Goal: Communication & Community: Answer question/provide support

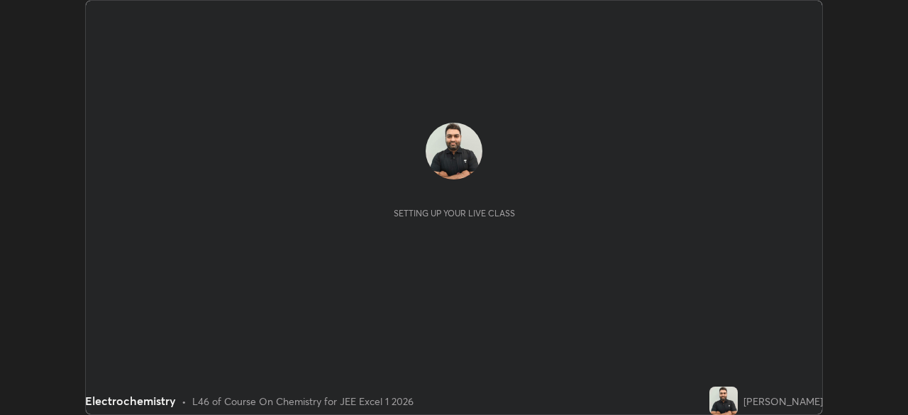
scroll to position [415, 908]
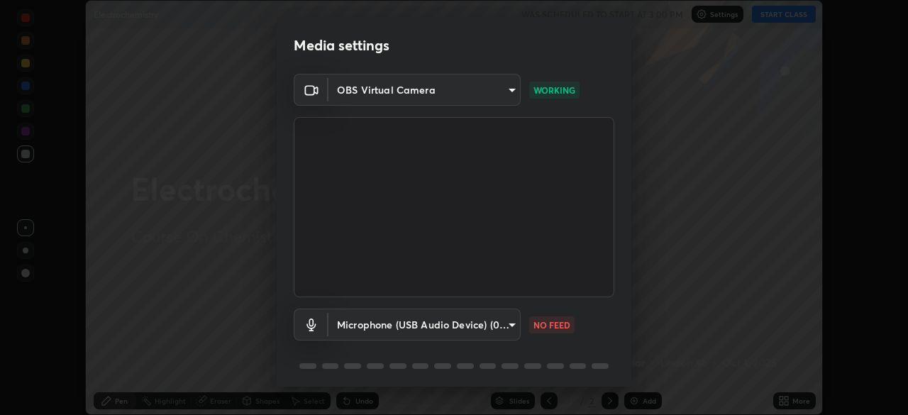
click at [508, 326] on body "Erase all Electrochemistry WAS SCHEDULED TO START AT 3:00 PM Settings START CLA…" at bounding box center [454, 207] width 908 height 415
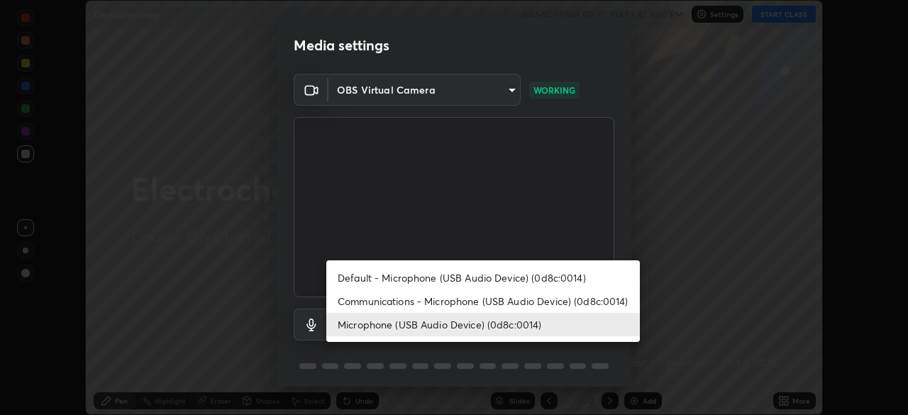
click at [437, 275] on li "Default - Microphone (USB Audio Device) (0d8c:0014)" at bounding box center [482, 277] width 313 height 23
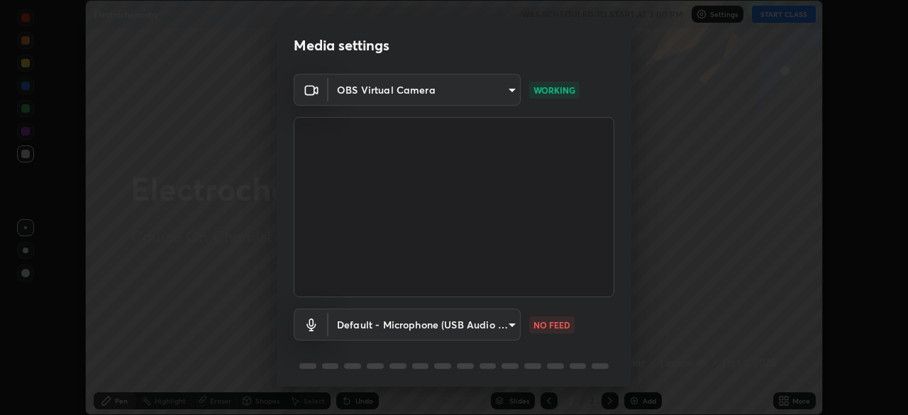
click at [543, 328] on p "NO FEED" at bounding box center [551, 324] width 37 height 13
click at [506, 328] on body "Erase all Electrochemistry WAS SCHEDULED TO START AT 3:00 PM Settings START CLA…" at bounding box center [454, 207] width 908 height 415
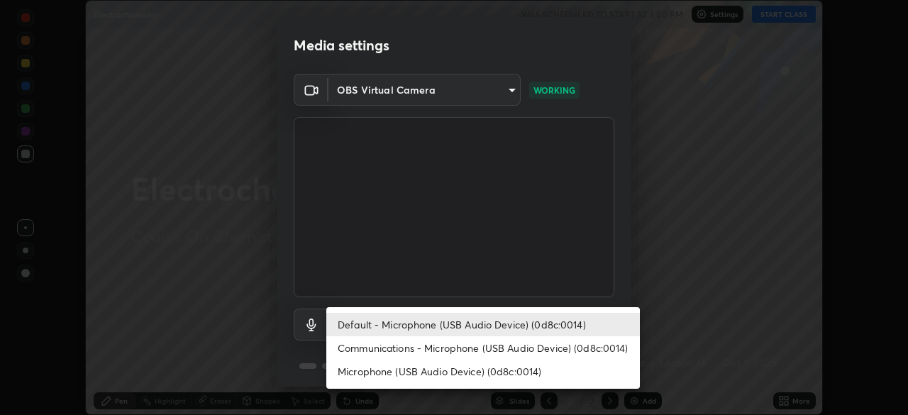
click at [464, 323] on li "Default - Microphone (USB Audio Device) (0d8c:0014)" at bounding box center [482, 324] width 313 height 23
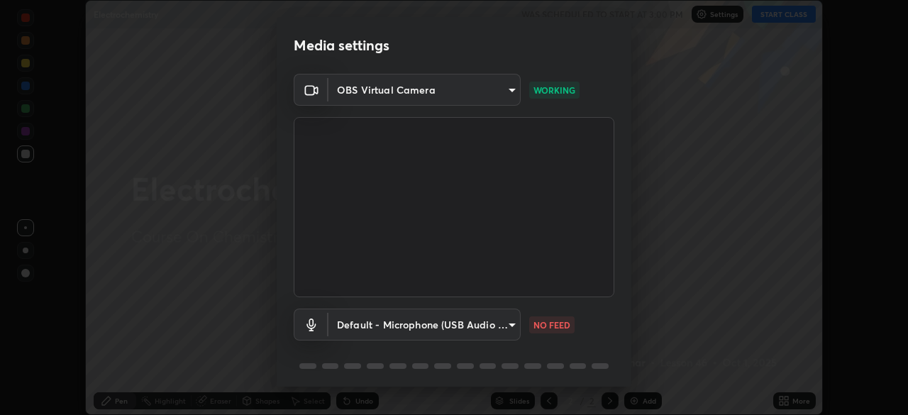
click at [506, 323] on body "Erase all Electrochemistry WAS SCHEDULED TO START AT 3:00 PM Settings START CLA…" at bounding box center [454, 207] width 908 height 415
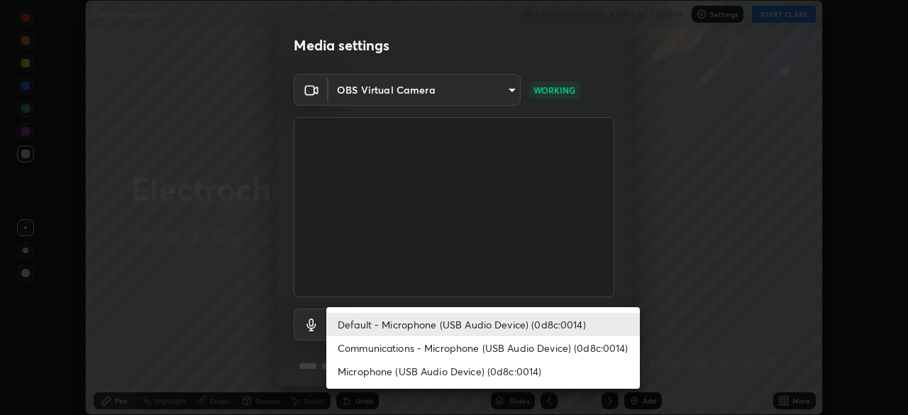
click at [448, 344] on li "Communications - Microphone (USB Audio Device) (0d8c:0014)" at bounding box center [482, 347] width 313 height 23
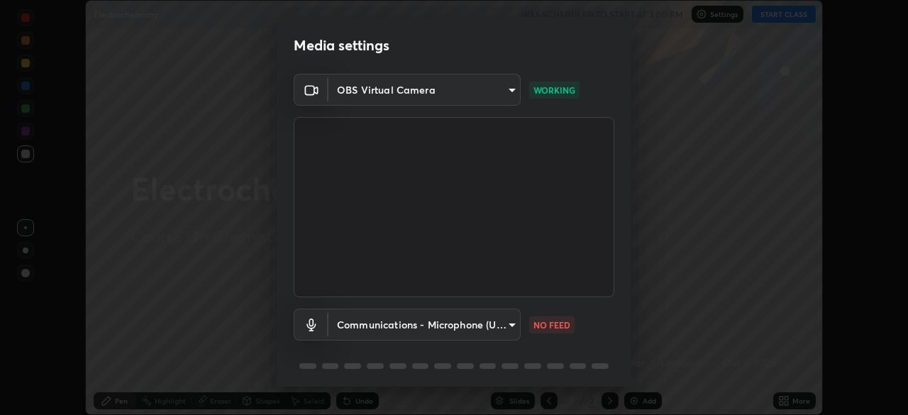
click at [509, 325] on body "Erase all Electrochemistry WAS SCHEDULED TO START AT 3:00 PM Settings START CLA…" at bounding box center [454, 207] width 908 height 415
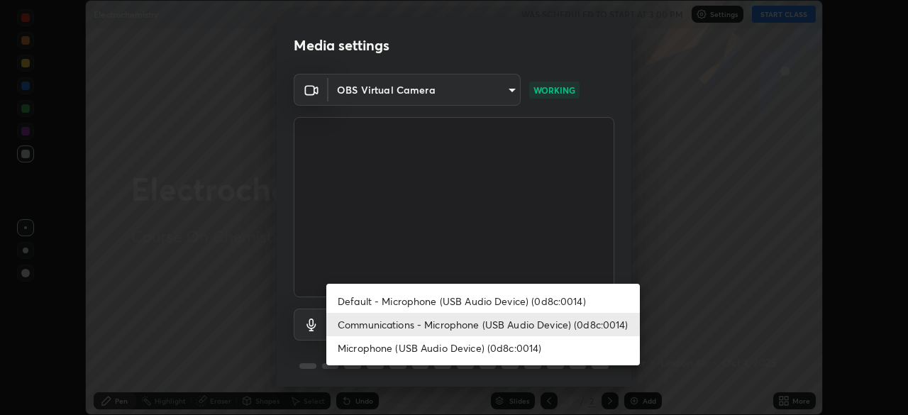
click at [464, 353] on li "Microphone (USB Audio Device) (0d8c:0014)" at bounding box center [482, 347] width 313 height 23
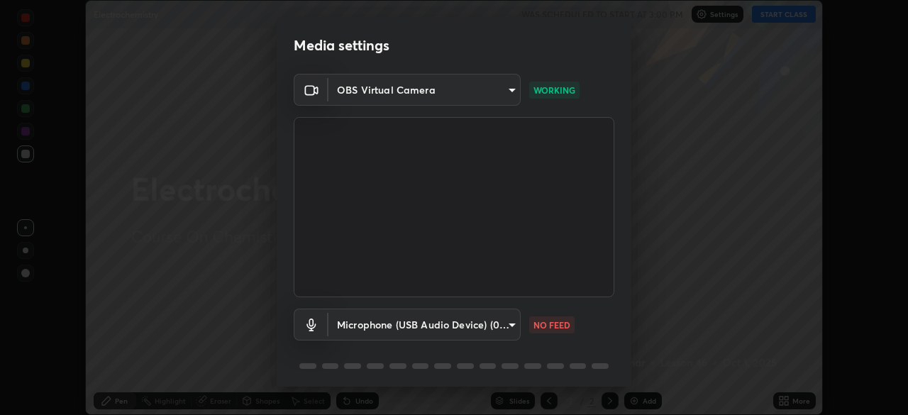
type input "66f9fcd0f0e969ea4bc672ce54293e58aedafdca325a9fed543dad14dc924639"
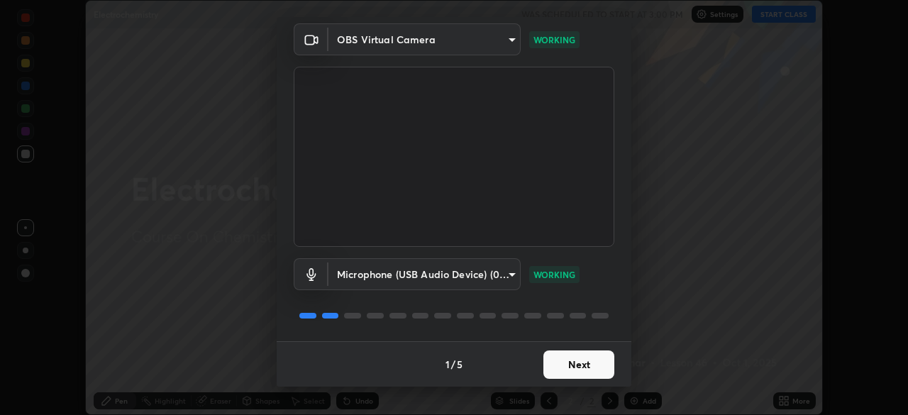
click at [574, 364] on button "Next" at bounding box center [578, 364] width 71 height 28
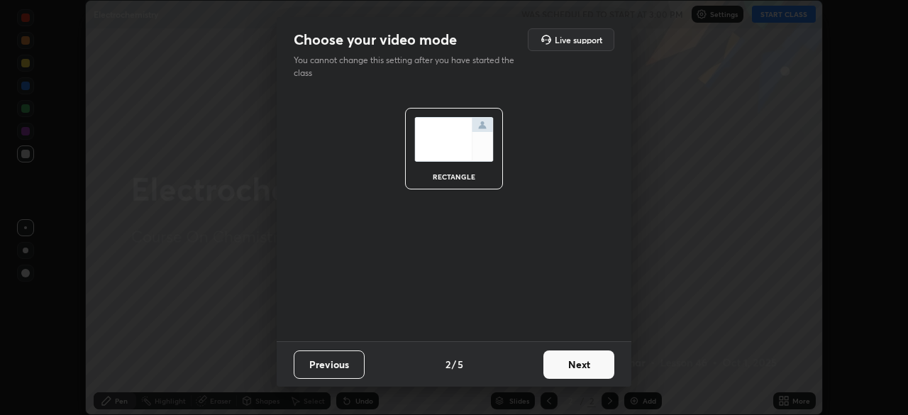
scroll to position [0, 0]
click at [580, 362] on button "Next" at bounding box center [578, 364] width 71 height 28
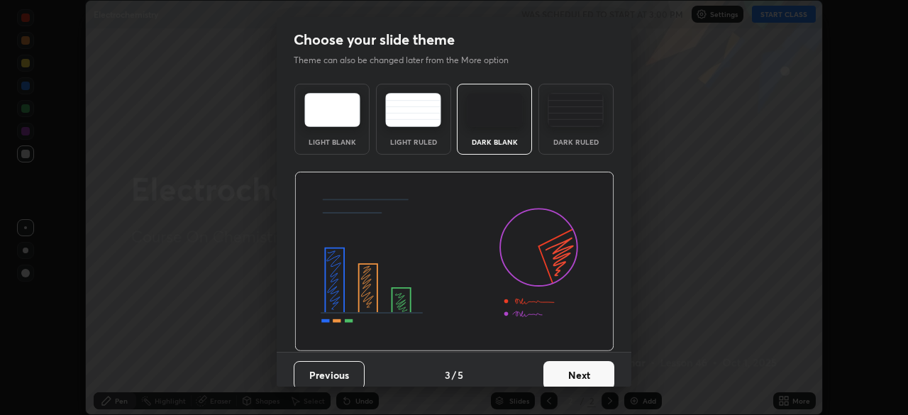
click at [579, 377] on button "Next" at bounding box center [578, 375] width 71 height 28
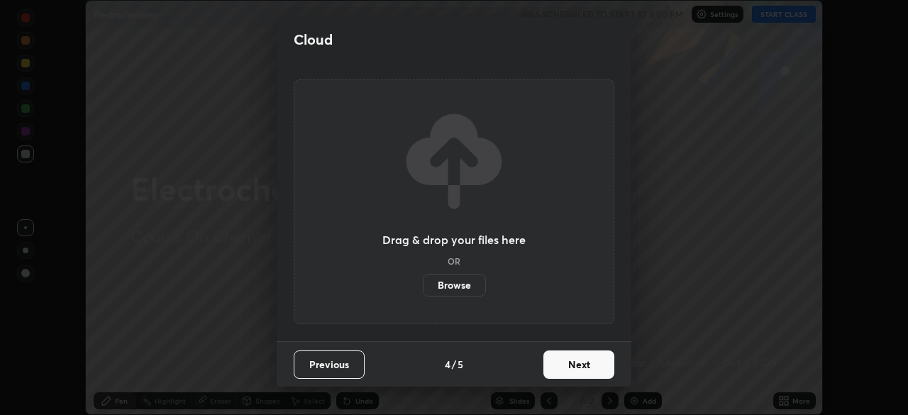
click at [574, 376] on button "Next" at bounding box center [578, 364] width 71 height 28
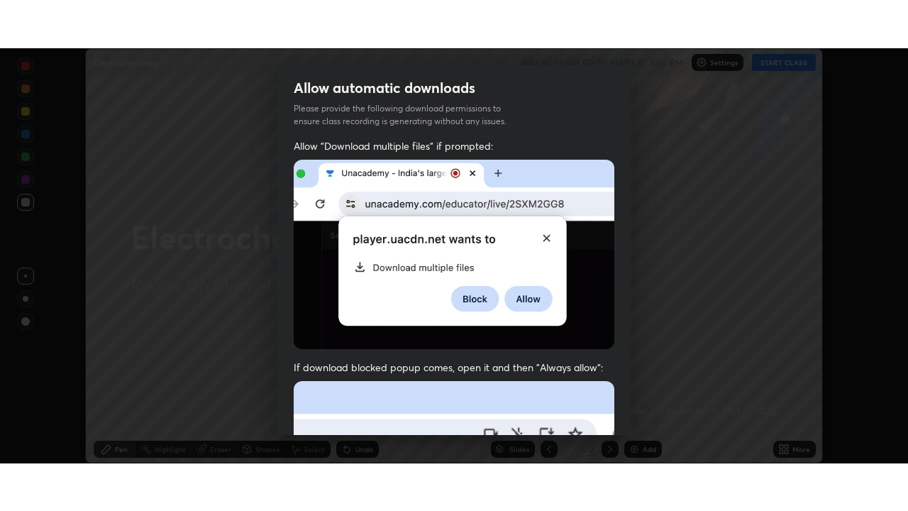
scroll to position [340, 0]
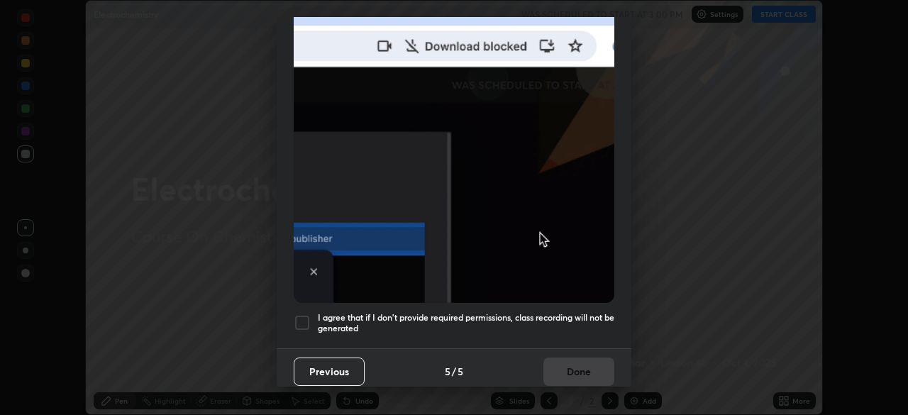
click at [301, 320] on div at bounding box center [302, 322] width 17 height 17
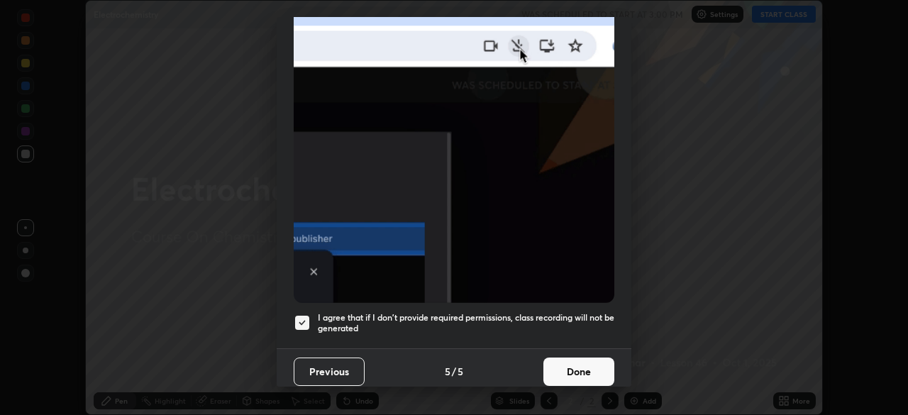
click at [581, 369] on button "Done" at bounding box center [578, 371] width 71 height 28
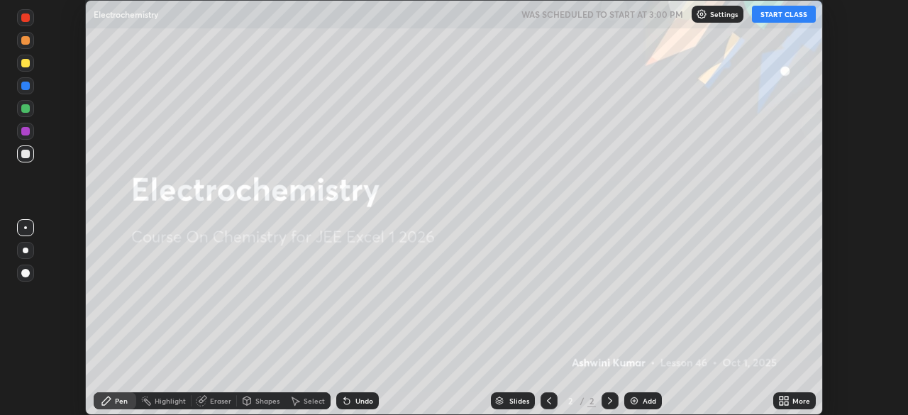
click at [632, 401] on img at bounding box center [633, 400] width 11 height 11
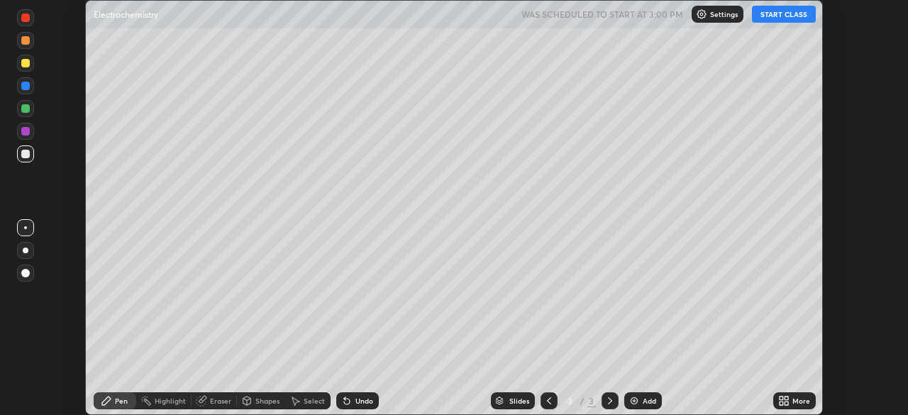
click at [784, 398] on icon at bounding box center [786, 398] width 4 height 4
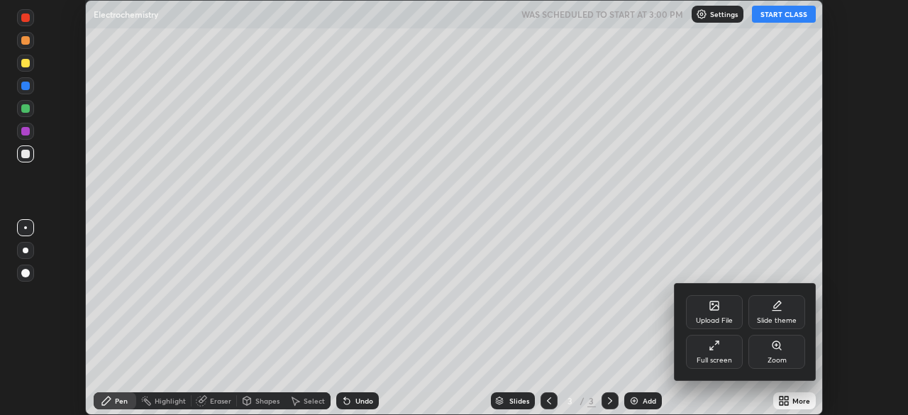
click at [716, 357] on div "Full screen" at bounding box center [713, 360] width 35 height 7
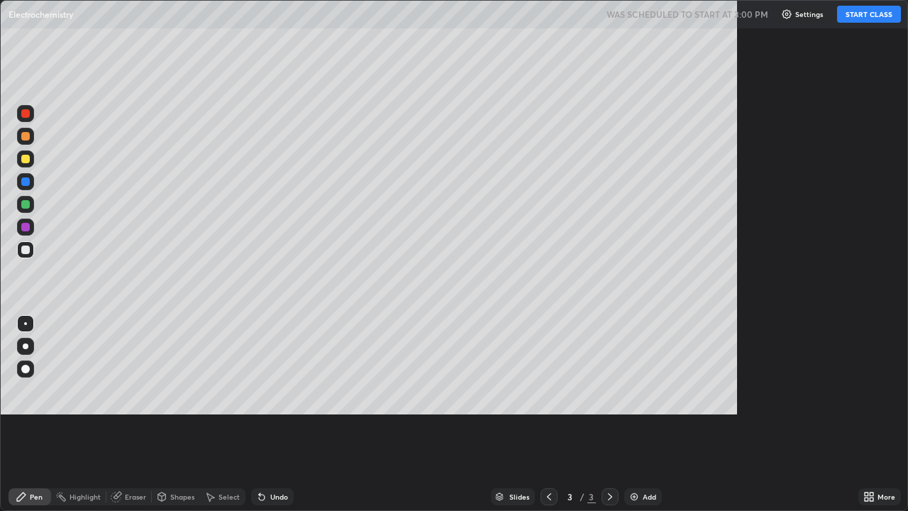
scroll to position [511, 908]
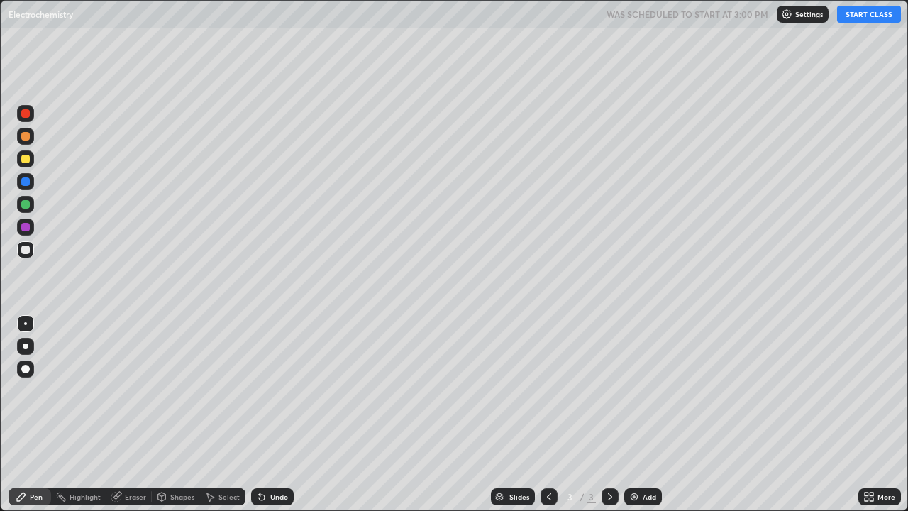
click at [861, 14] on button "START CLASS" at bounding box center [869, 14] width 64 height 17
click at [133, 414] on div "Eraser" at bounding box center [128, 496] width 45 height 17
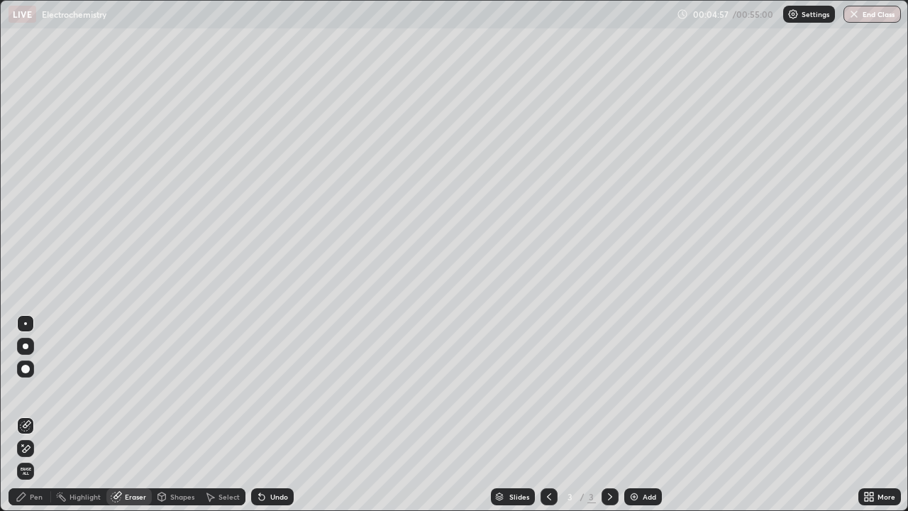
click at [39, 414] on div "Pen" at bounding box center [36, 496] width 13 height 7
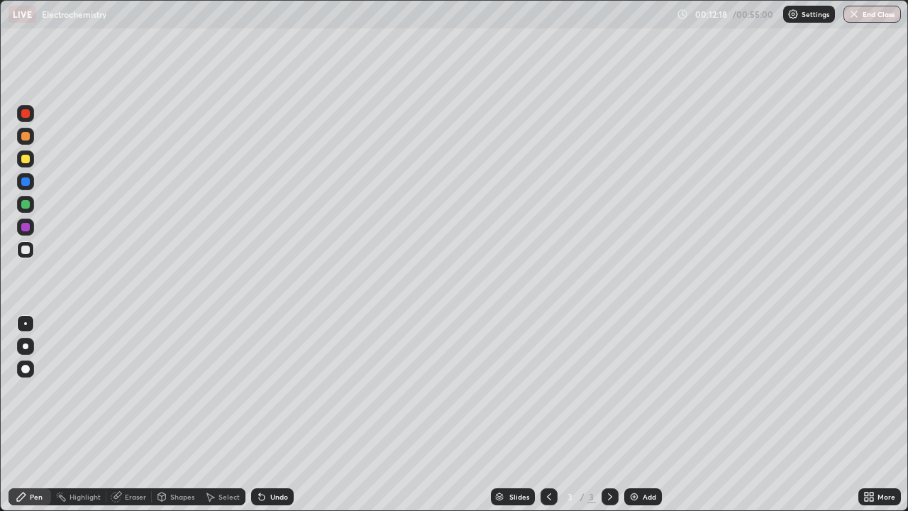
click at [634, 414] on img at bounding box center [633, 496] width 11 height 11
click at [133, 414] on div "Eraser" at bounding box center [135, 496] width 21 height 7
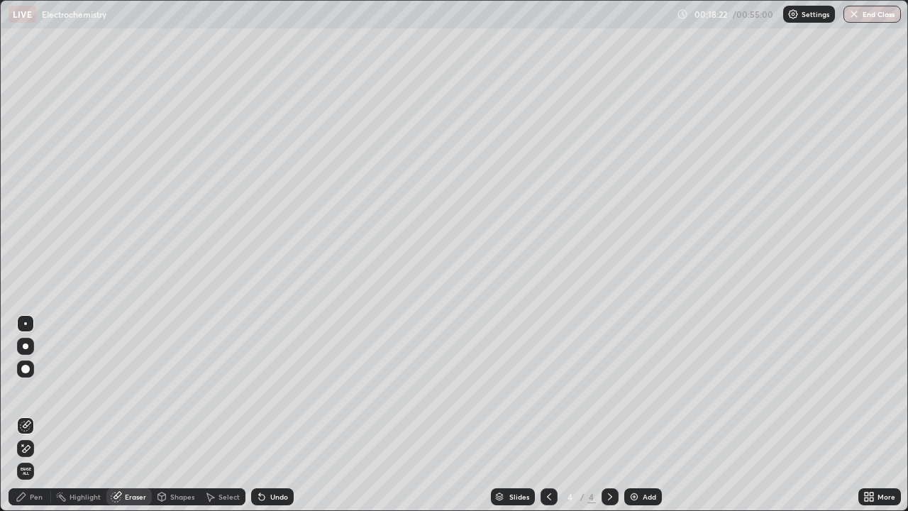
click at [31, 414] on div "Pen" at bounding box center [30, 496] width 43 height 17
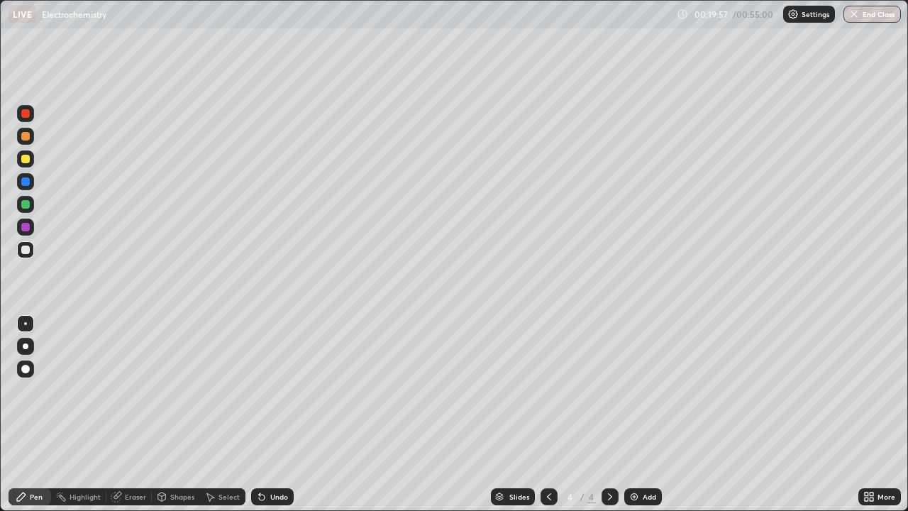
click at [633, 414] on img at bounding box center [633, 496] width 11 height 11
click at [632, 414] on img at bounding box center [633, 496] width 11 height 11
click at [137, 414] on div "Eraser" at bounding box center [135, 496] width 21 height 7
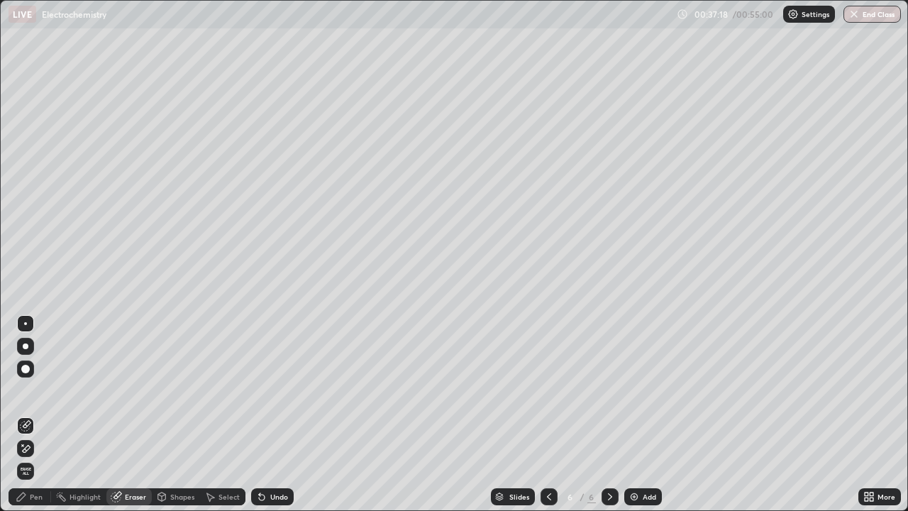
click at [40, 414] on div "Pen" at bounding box center [36, 496] width 13 height 7
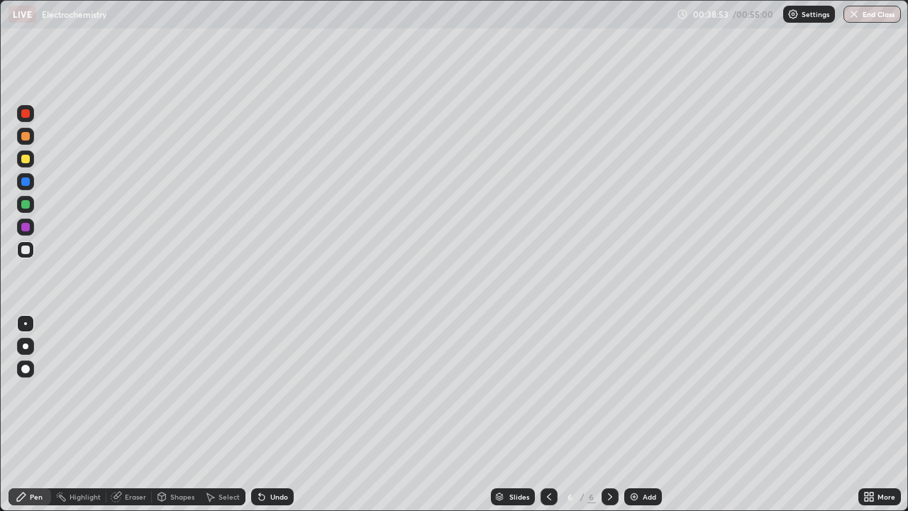
click at [630, 414] on img at bounding box center [633, 496] width 11 height 11
click at [135, 414] on div "Eraser" at bounding box center [135, 496] width 21 height 7
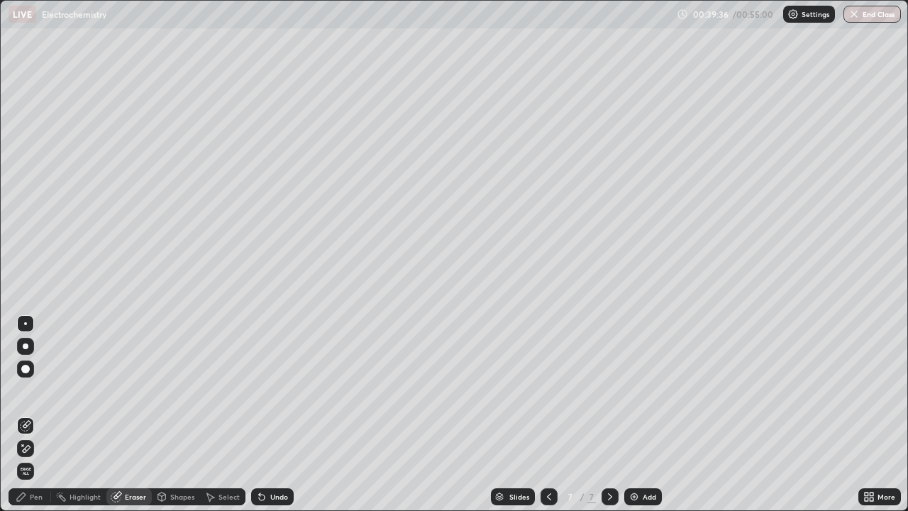
click at [33, 414] on div "Pen" at bounding box center [30, 496] width 43 height 17
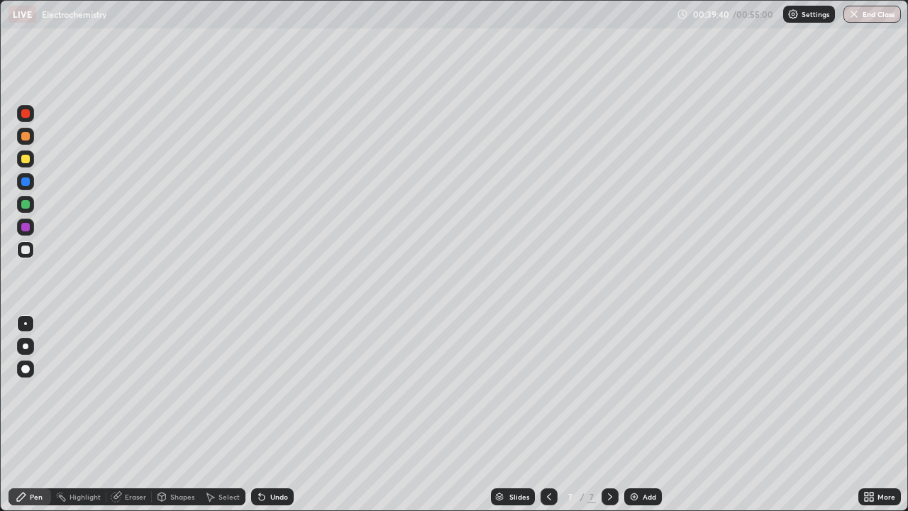
click at [133, 414] on div "Eraser" at bounding box center [135, 496] width 21 height 7
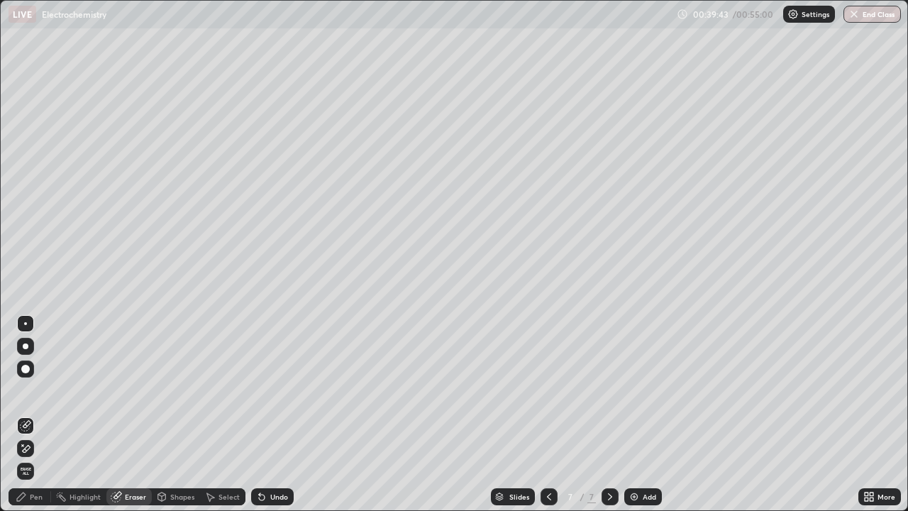
click at [36, 414] on div "Pen" at bounding box center [36, 496] width 13 height 7
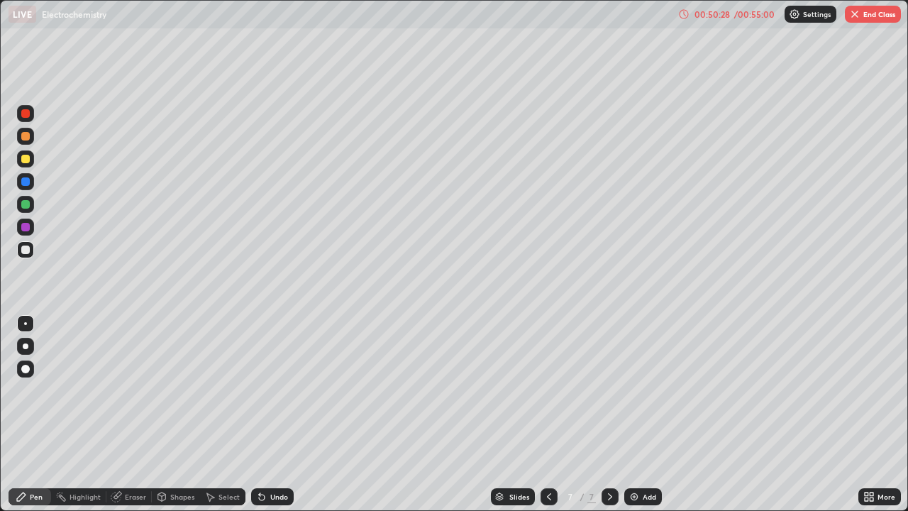
click at [856, 16] on img "button" at bounding box center [854, 14] width 11 height 11
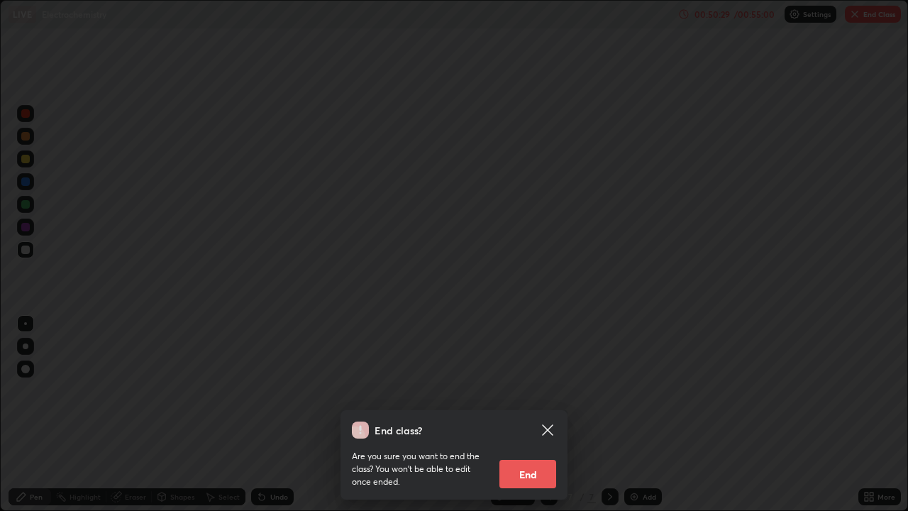
click at [525, 414] on button "End" at bounding box center [527, 474] width 57 height 28
